Goal: Check status: Check status

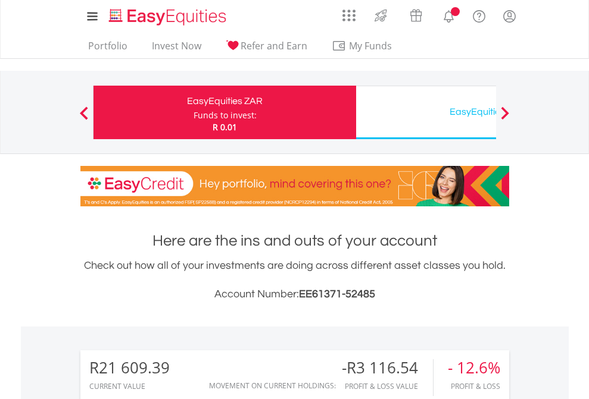
scroll to position [114, 187]
click at [193, 112] on div "Funds to invest:" at bounding box center [224, 116] width 63 height 12
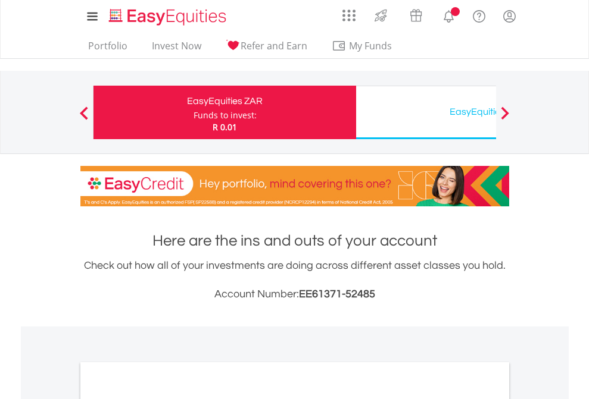
scroll to position [715, 0]
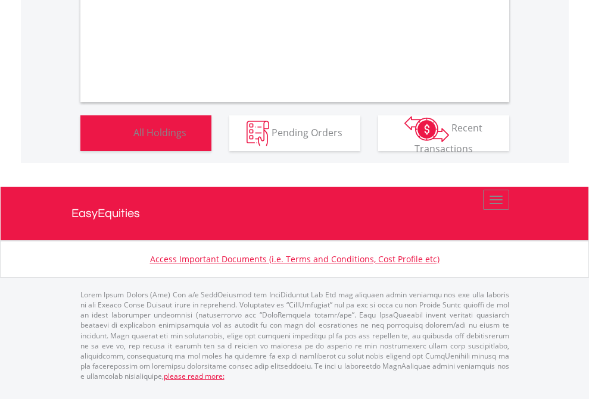
click at [133, 139] on span "All Holdings" at bounding box center [159, 132] width 53 height 13
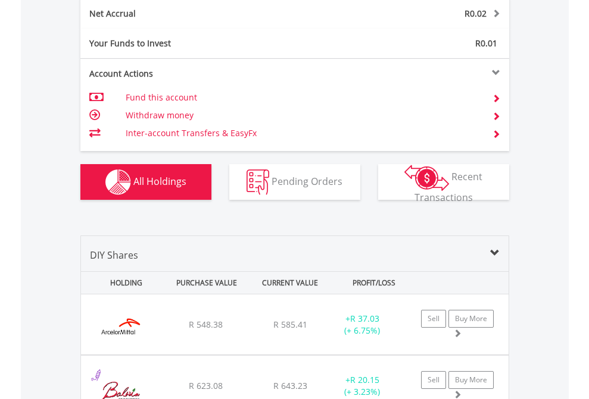
scroll to position [1348, 0]
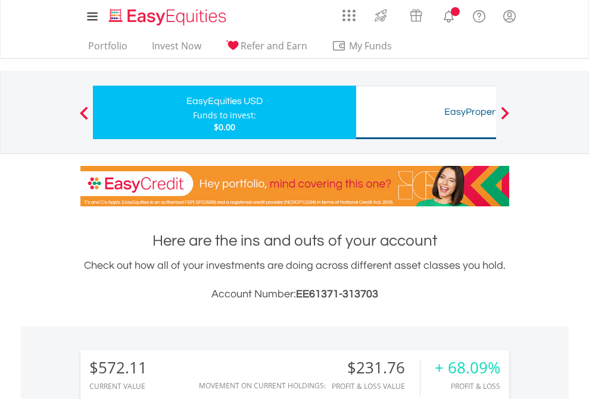
scroll to position [114, 187]
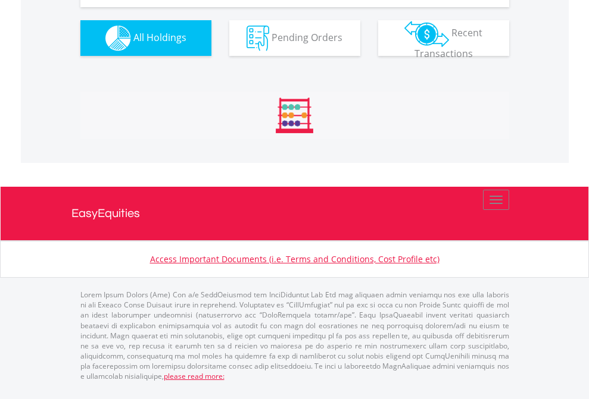
scroll to position [1348, 0]
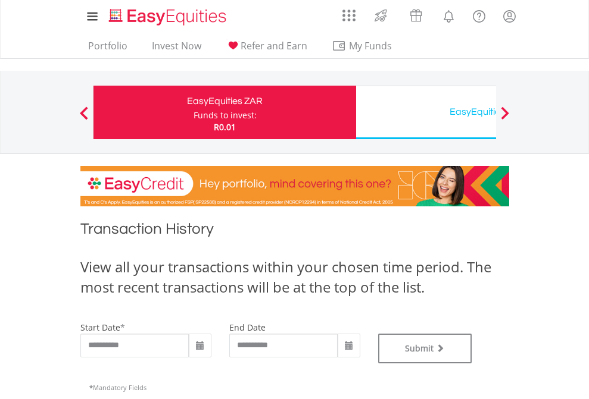
type input "**********"
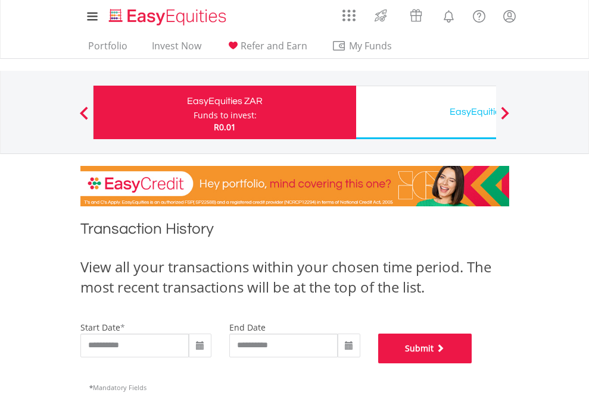
click at [472, 364] on button "Submit" at bounding box center [425, 349] width 94 height 30
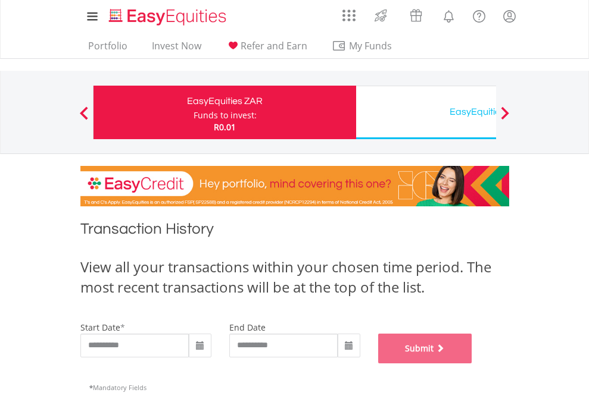
scroll to position [483, 0]
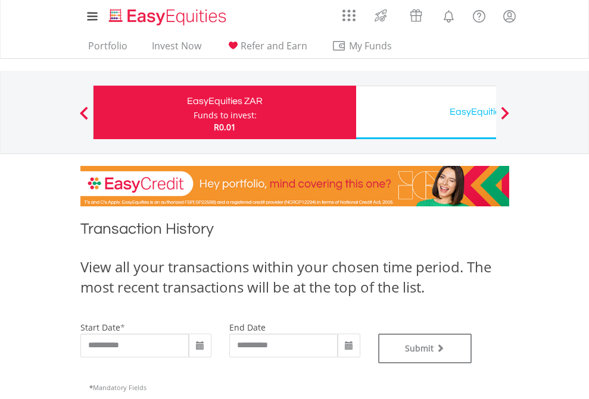
click at [426, 112] on div "EasyEquities USD" at bounding box center [487, 112] width 248 height 17
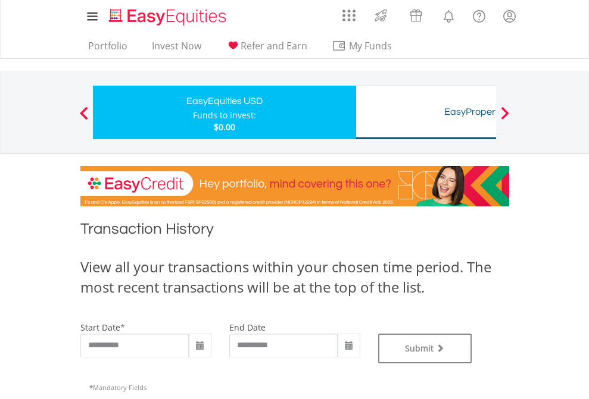
type input "**********"
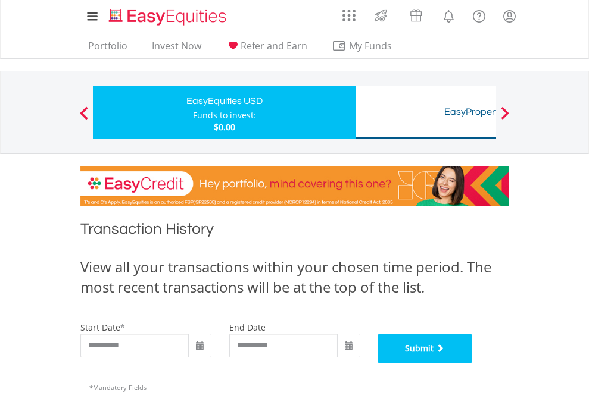
click at [472, 364] on button "Submit" at bounding box center [425, 349] width 94 height 30
